Goal: Information Seeking & Learning: Learn about a topic

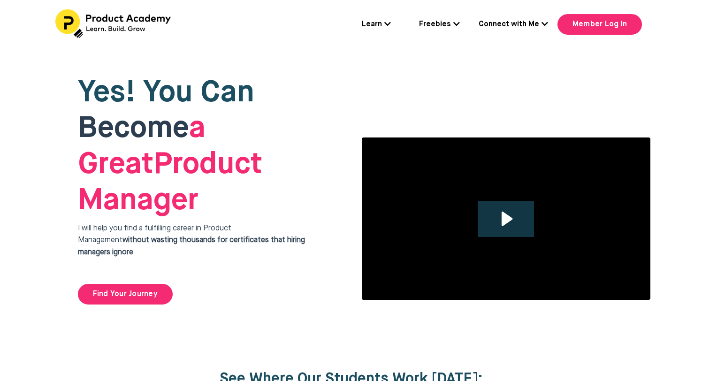
click at [128, 19] on img at bounding box center [113, 23] width 117 height 29
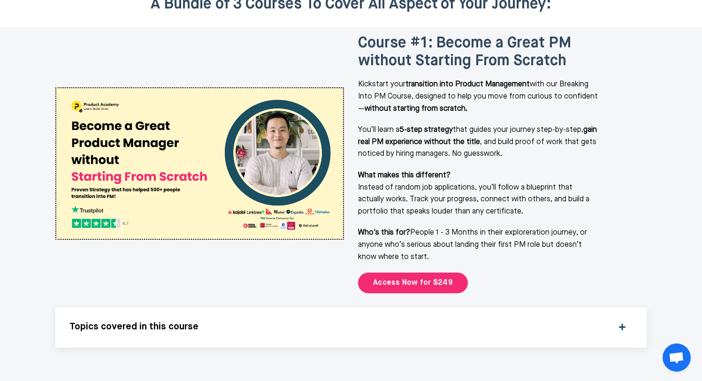
scroll to position [1210, 0]
